Goal: Task Accomplishment & Management: Manage account settings

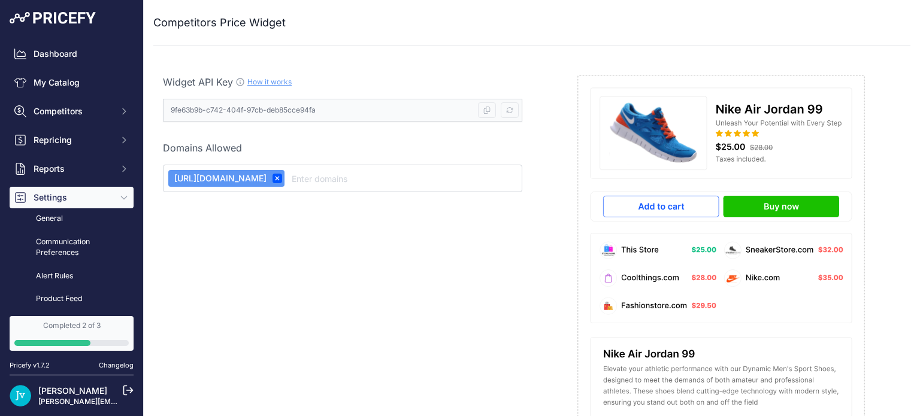
scroll to position [19, 0]
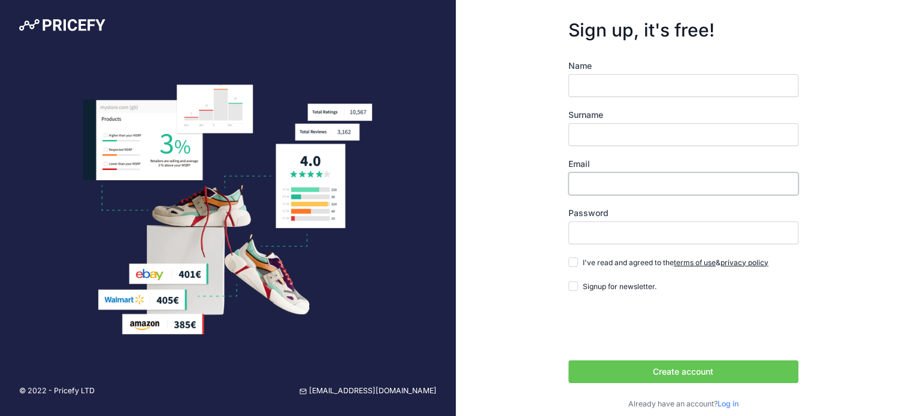
type input "[PERSON_NAME][EMAIL_ADDRESS][DOMAIN_NAME]"
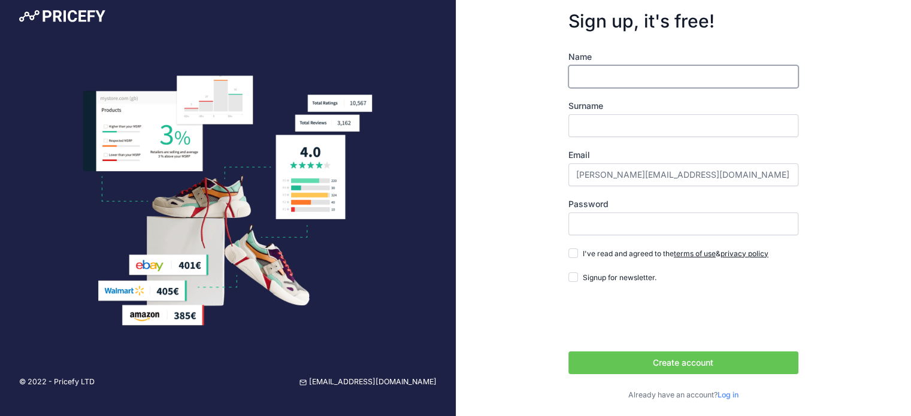
scroll to position [11, 0]
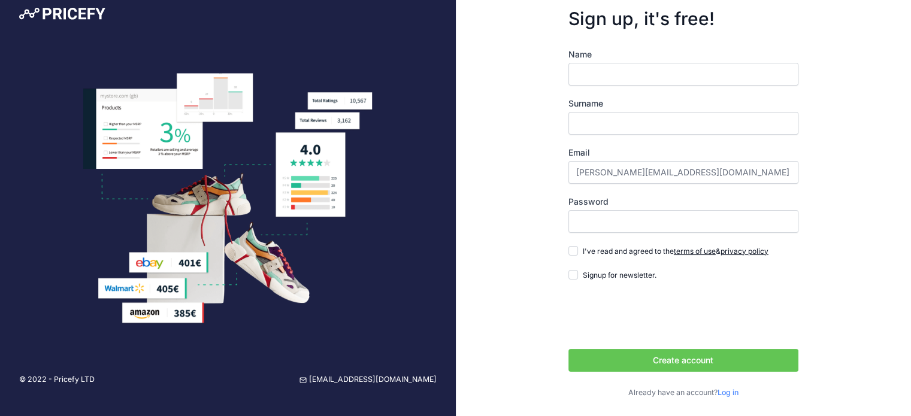
click at [731, 391] on link "Log in" at bounding box center [727, 392] width 21 height 9
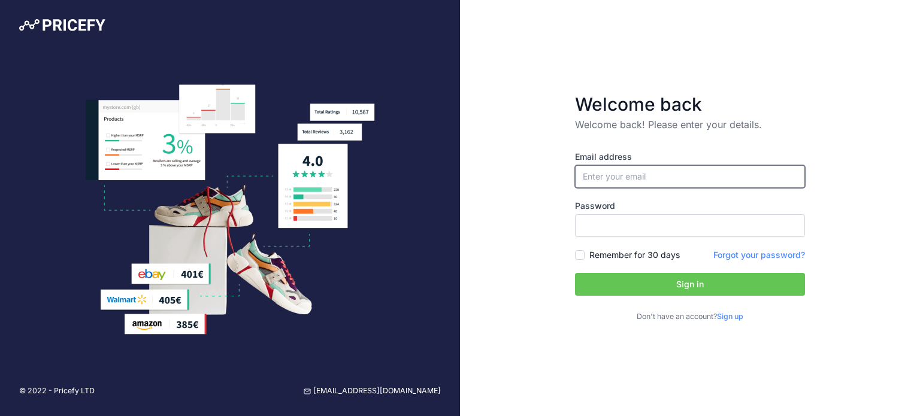
click at [626, 172] on input "email" at bounding box center [690, 176] width 230 height 23
click at [799, 172] on input "email" at bounding box center [690, 176] width 230 height 23
type input "[PERSON_NAME][EMAIL_ADDRESS][DOMAIN_NAME]"
click at [796, 177] on input "email" at bounding box center [690, 176] width 230 height 23
type input "[PERSON_NAME][EMAIL_ADDRESS][DOMAIN_NAME]"
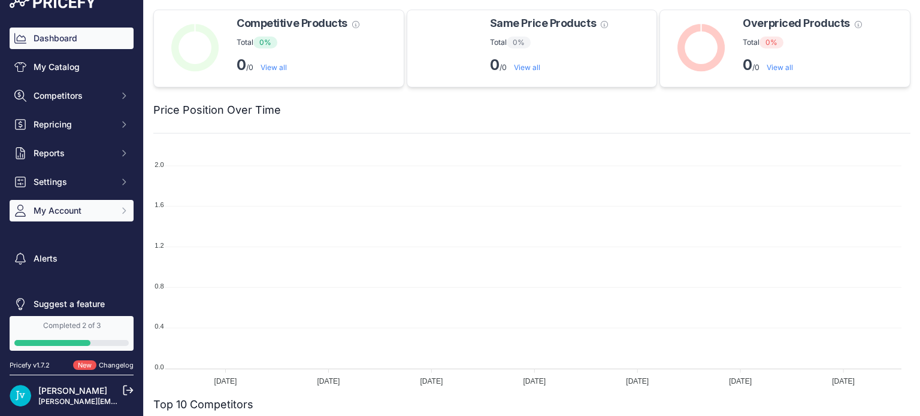
scroll to position [29, 0]
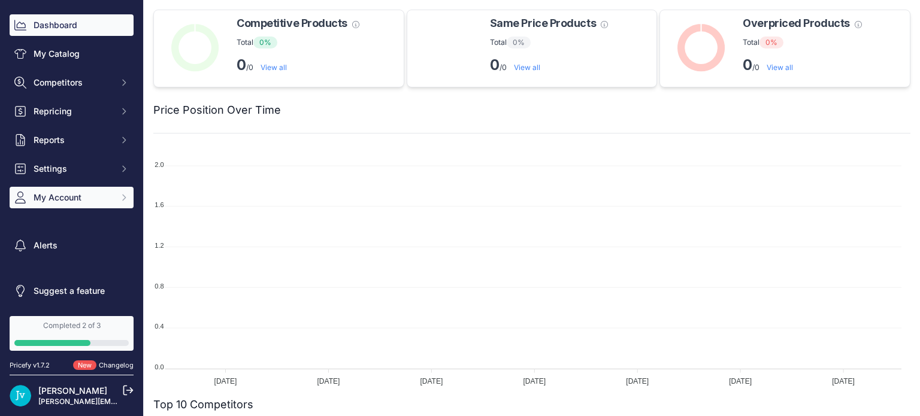
click at [65, 201] on span "My Account" at bounding box center [73, 198] width 78 height 12
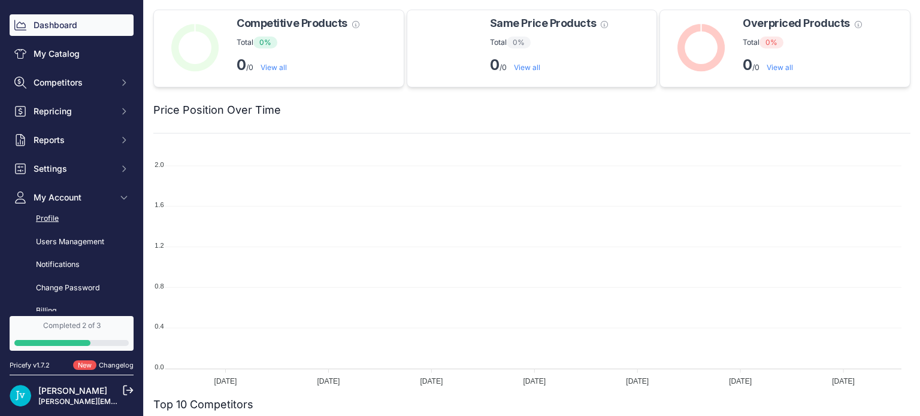
scroll to position [141, 0]
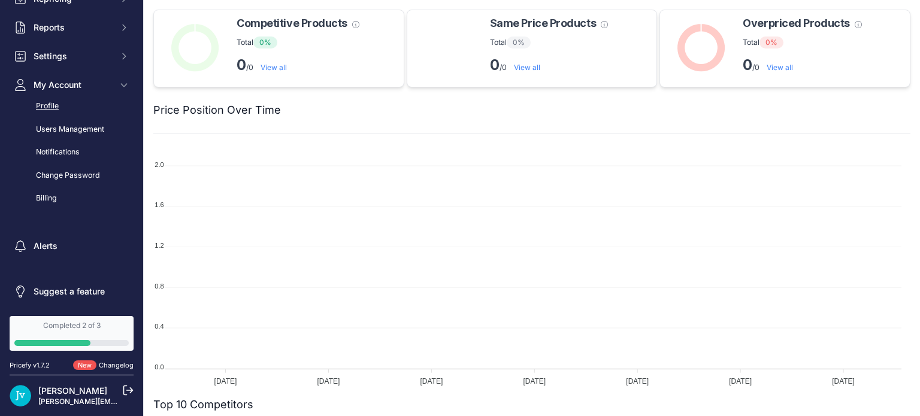
click at [43, 105] on link "Profile" at bounding box center [72, 106] width 124 height 21
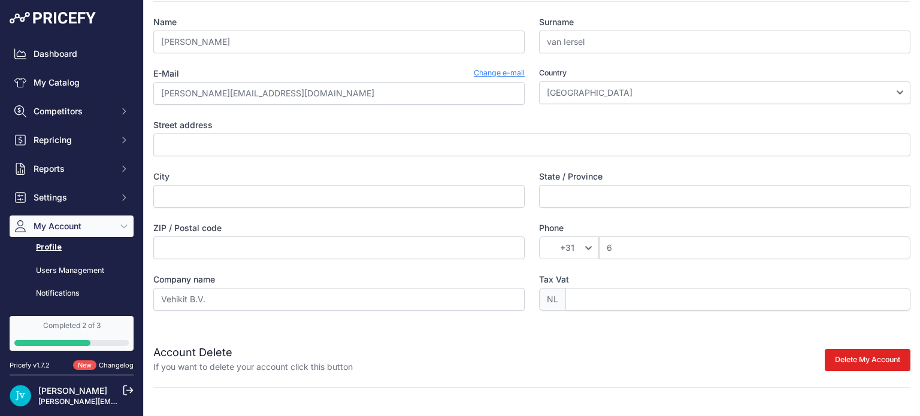
scroll to position [63, 0]
click at [69, 268] on link "Users Management" at bounding box center [72, 271] width 124 height 21
